Goal: Information Seeking & Learning: Learn about a topic

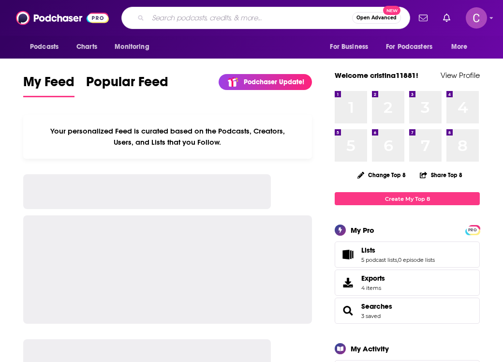
click at [245, 13] on input "Search podcasts, credits, & more..." at bounding box center [250, 17] width 204 height 15
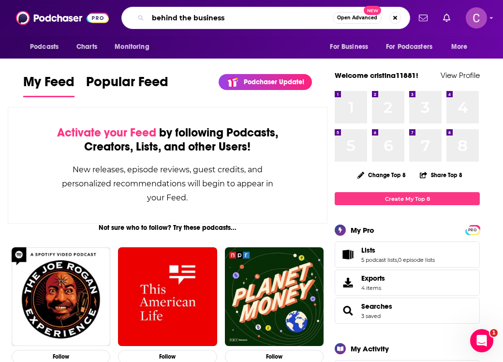
type input "behind the business"
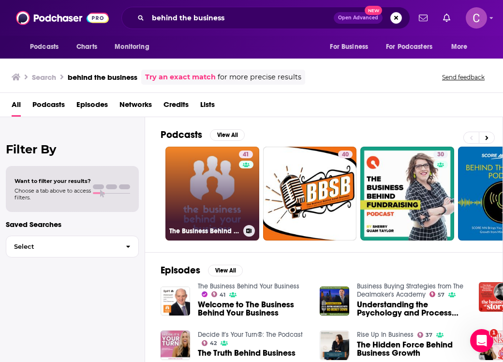
click at [210, 181] on link "41 The Business Behind Your Business" at bounding box center [213, 194] width 94 height 94
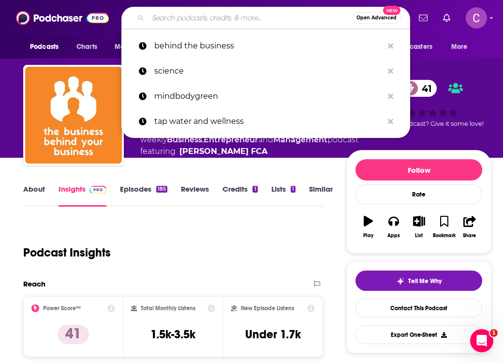
click at [213, 23] on input "Search podcasts, credits, & more..." at bounding box center [250, 17] width 204 height 15
paste input "behind the business"
type input "behind the business"
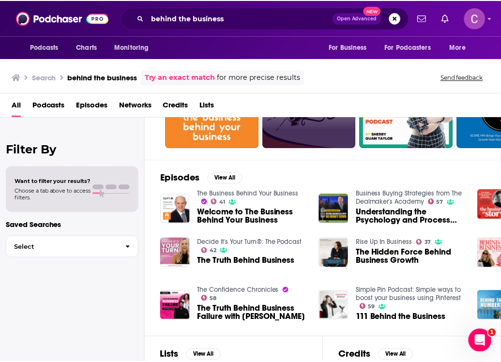
scroll to position [317, 0]
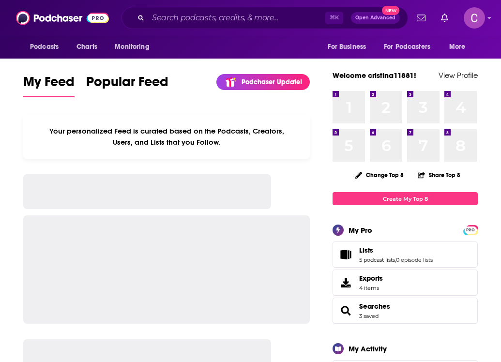
click at [172, 4] on div "Podcasts Charts Monitoring ⌘ K Open Advanced New For Business For Podcasters Mo…" at bounding box center [250, 18] width 501 height 36
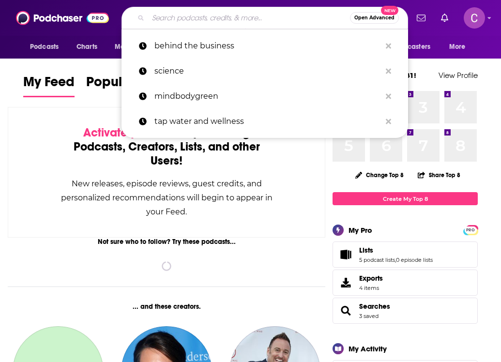
click at [174, 11] on input "Search podcasts, credits, & more..." at bounding box center [249, 17] width 202 height 15
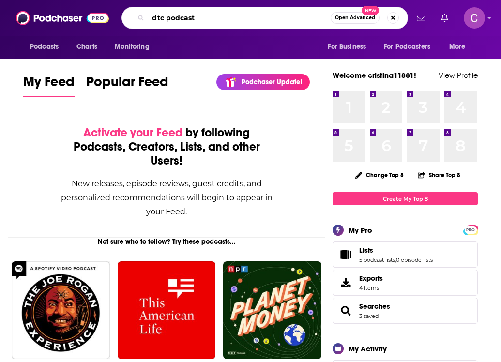
type input "dtc podcast"
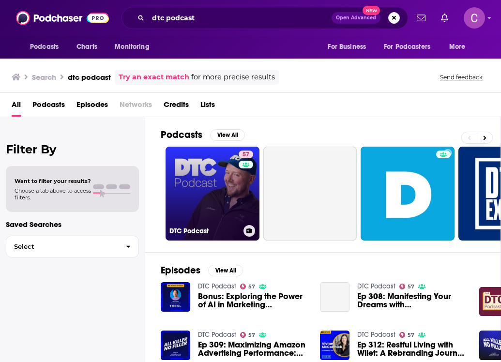
click at [189, 183] on link "57 DTC Podcast" at bounding box center [213, 194] width 94 height 94
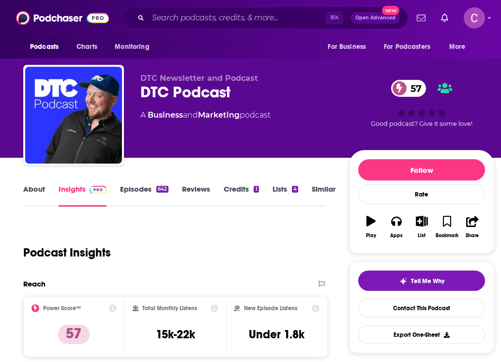
click at [131, 192] on link "Episodes 642" at bounding box center [144, 195] width 48 height 22
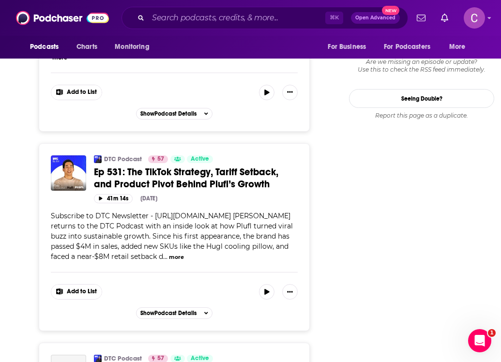
scroll to position [1402, 0]
